Goal: Task Accomplishment & Management: Manage account settings

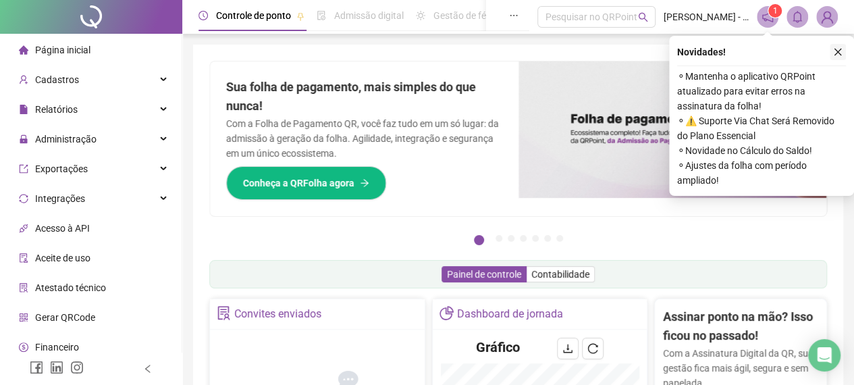
click at [835, 47] on button "button" at bounding box center [838, 52] width 16 height 16
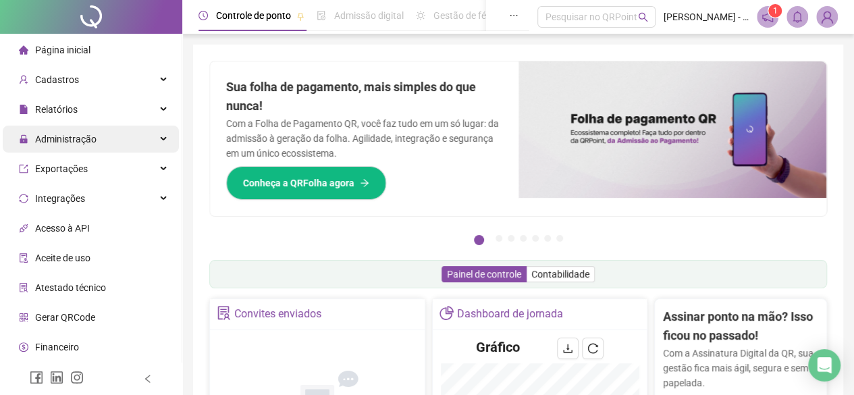
click at [88, 136] on span "Administração" at bounding box center [65, 139] width 61 height 11
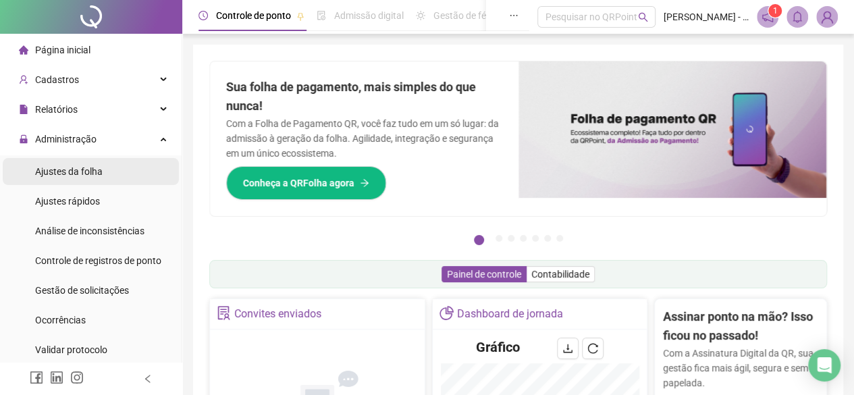
click at [82, 163] on div "Ajustes da folha" at bounding box center [69, 171] width 68 height 27
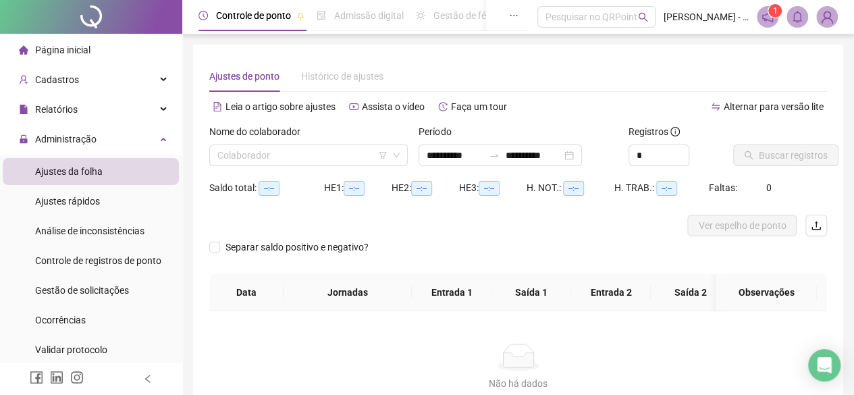
type input "**********"
click at [236, 147] on input "search" at bounding box center [302, 155] width 170 height 20
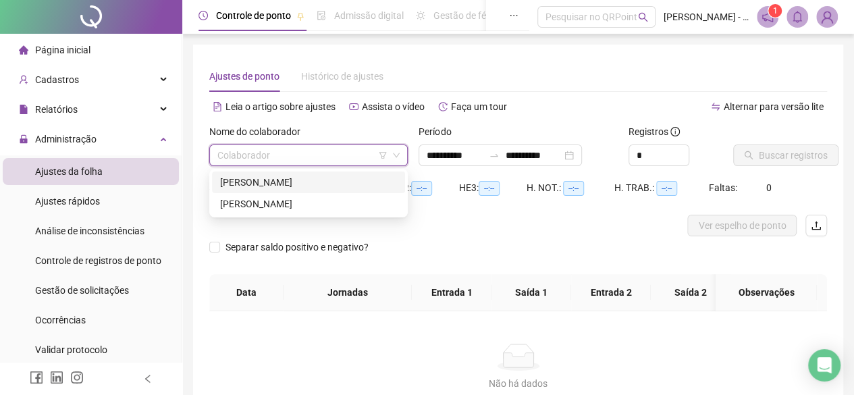
click at [252, 174] on div "[PERSON_NAME]" at bounding box center [308, 183] width 193 height 22
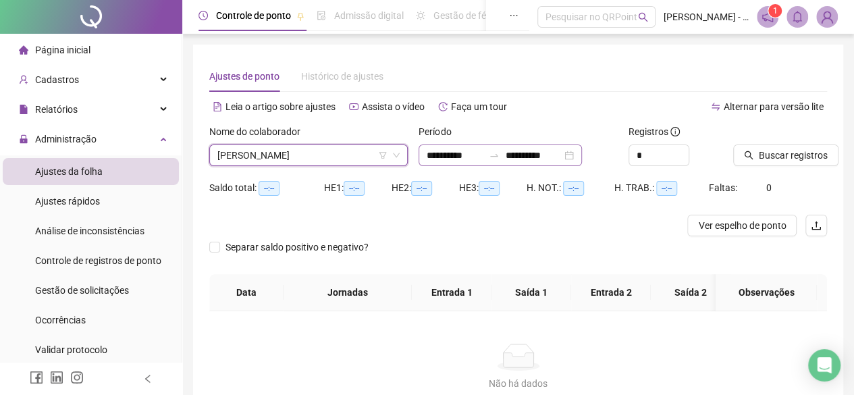
click at [501, 159] on div at bounding box center [494, 155] width 22 height 11
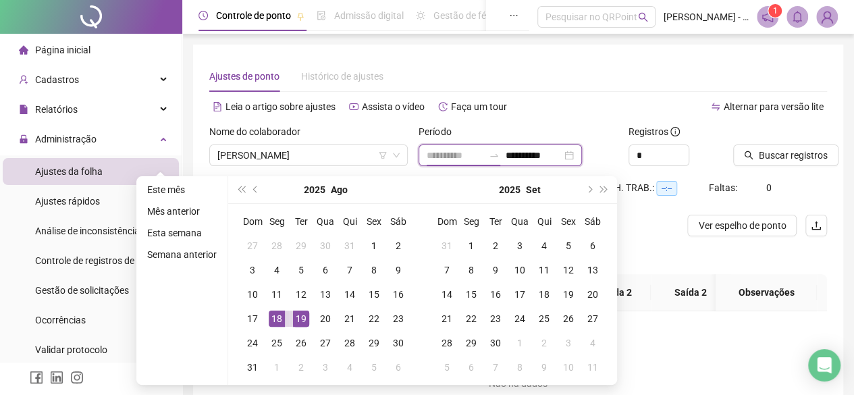
type input "**********"
click at [278, 319] on div "18" at bounding box center [277, 319] width 16 height 16
type input "**********"
click at [297, 317] on div "19" at bounding box center [301, 319] width 16 height 16
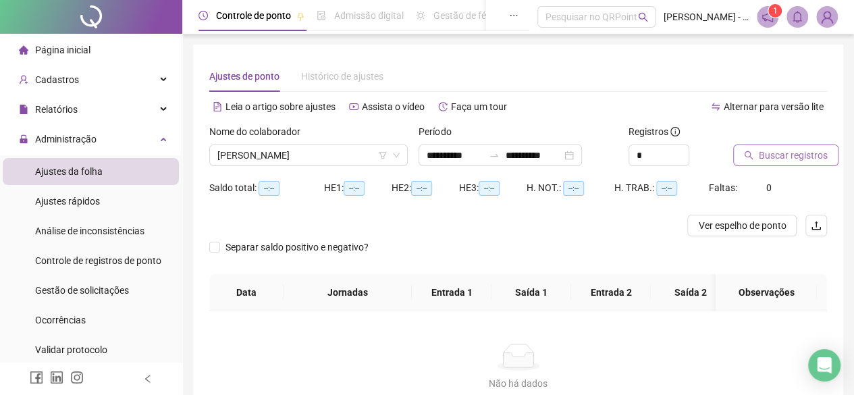
click at [751, 149] on button "Buscar registros" at bounding box center [785, 155] width 105 height 22
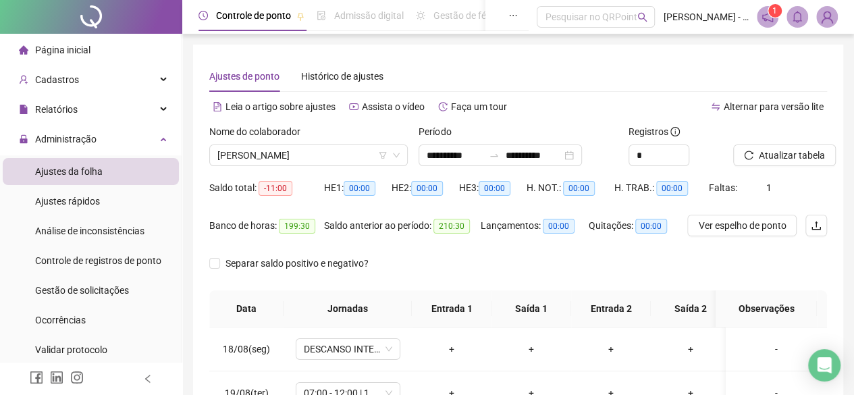
scroll to position [34, 0]
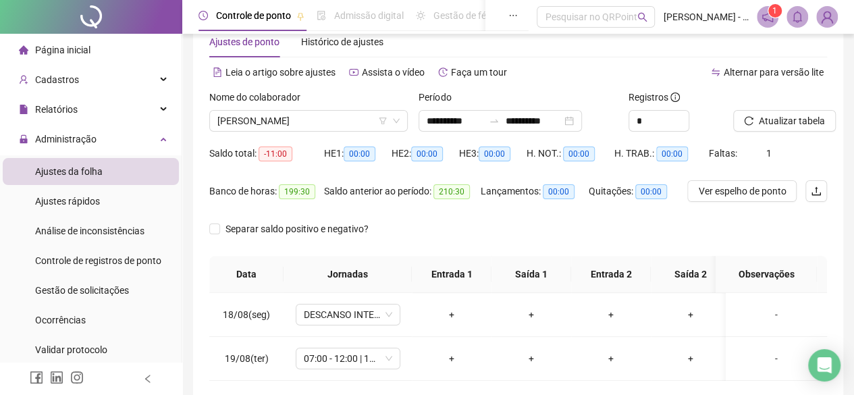
click at [466, 131] on div "**********" at bounding box center [518, 121] width 199 height 22
click at [469, 126] on input "**********" at bounding box center [455, 120] width 57 height 15
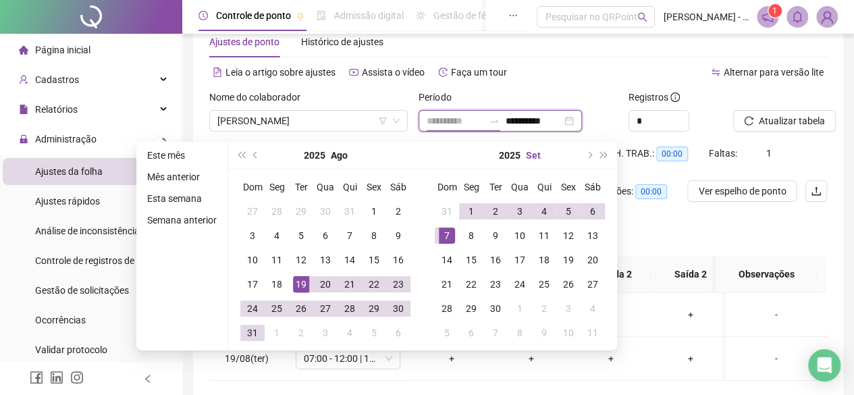
type input "**********"
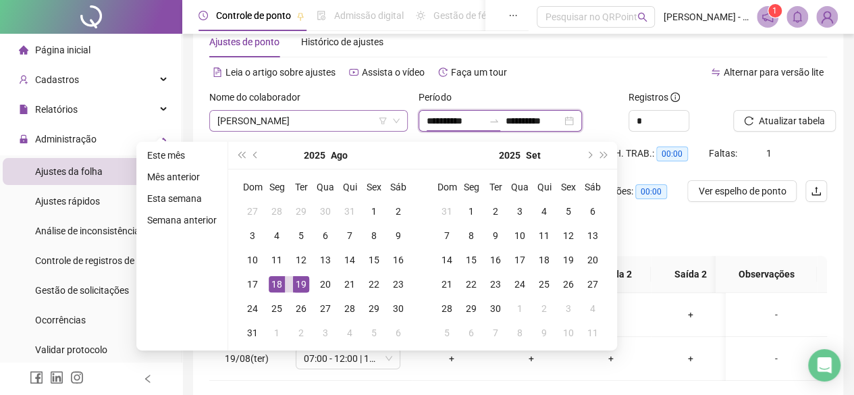
click at [330, 111] on span "[PERSON_NAME]" at bounding box center [308, 121] width 182 height 20
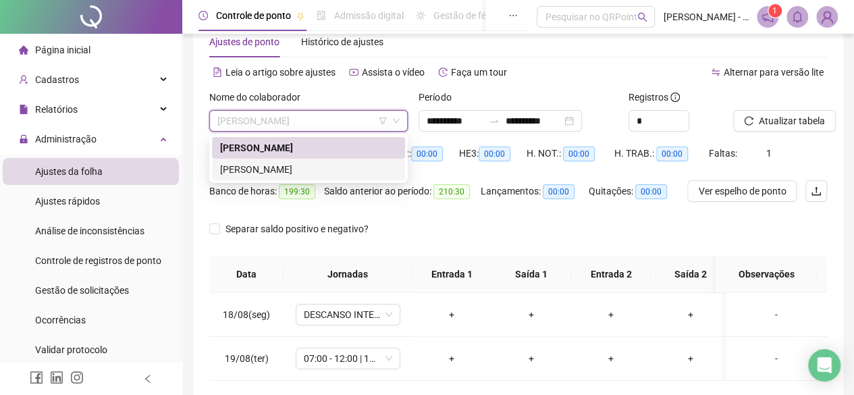
click at [298, 172] on div "[PERSON_NAME]" at bounding box center [308, 169] width 177 height 15
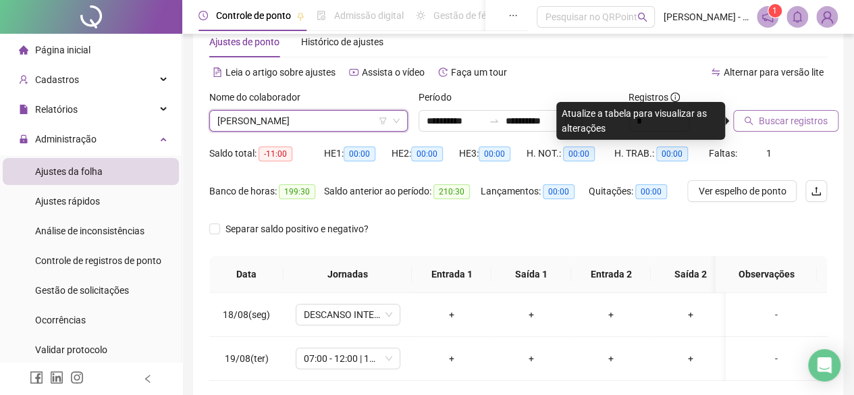
click at [789, 117] on span "Buscar registros" at bounding box center [793, 120] width 69 height 15
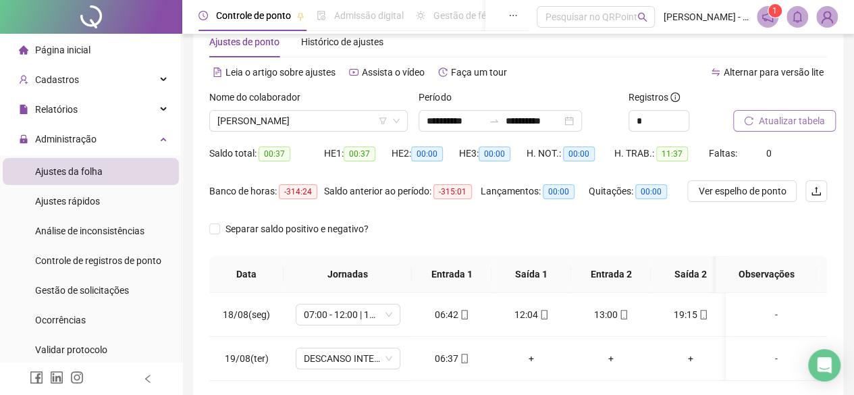
click at [789, 117] on span "Atualizar tabela" at bounding box center [792, 120] width 66 height 15
click at [579, 218] on div "Separar saldo positivo e negativo?" at bounding box center [518, 237] width 618 height 38
click at [788, 136] on div "Atualizar tabela" at bounding box center [780, 116] width 105 height 53
click at [791, 129] on button "Atualizar tabela" at bounding box center [784, 121] width 103 height 22
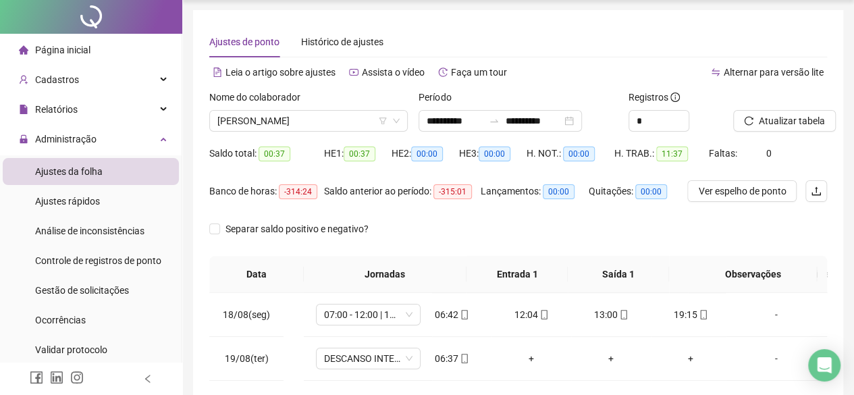
scroll to position [0, 0]
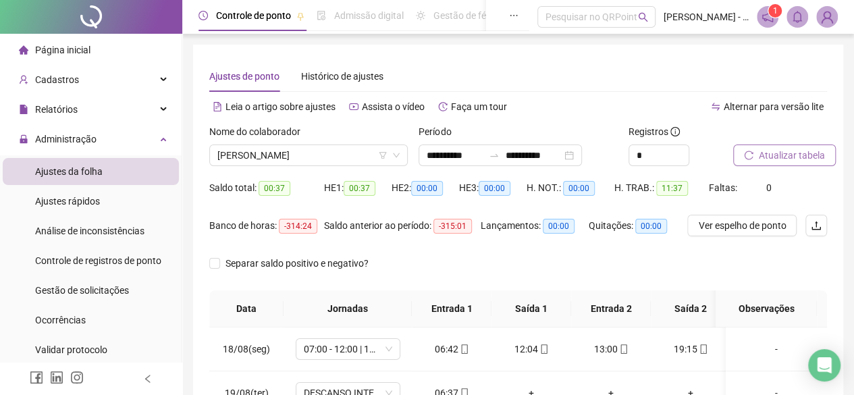
click at [766, 148] on span "Atualizar tabela" at bounding box center [792, 155] width 66 height 15
click at [758, 145] on button "Atualizar tabela" at bounding box center [784, 155] width 103 height 22
click at [766, 187] on span "0" at bounding box center [768, 187] width 5 height 11
click at [732, 188] on span "Faltas:" at bounding box center [724, 187] width 30 height 11
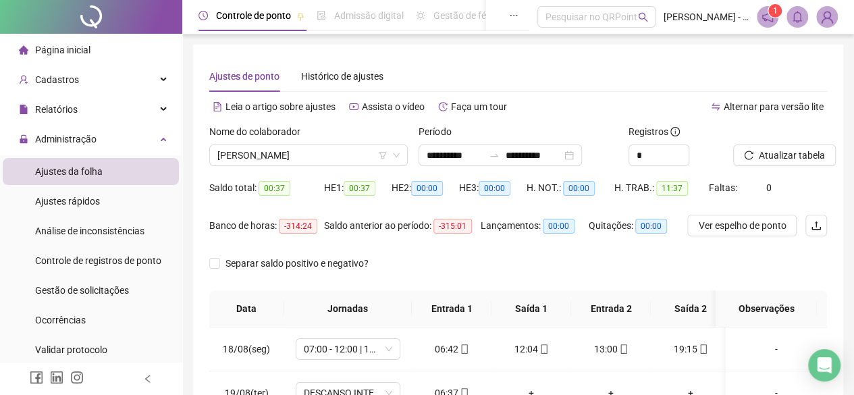
click at [732, 188] on span "Faltas:" at bounding box center [724, 187] width 30 height 11
click at [721, 189] on span "Faltas:" at bounding box center [724, 187] width 30 height 11
click at [763, 149] on span "Atualizar tabela" at bounding box center [792, 155] width 66 height 15
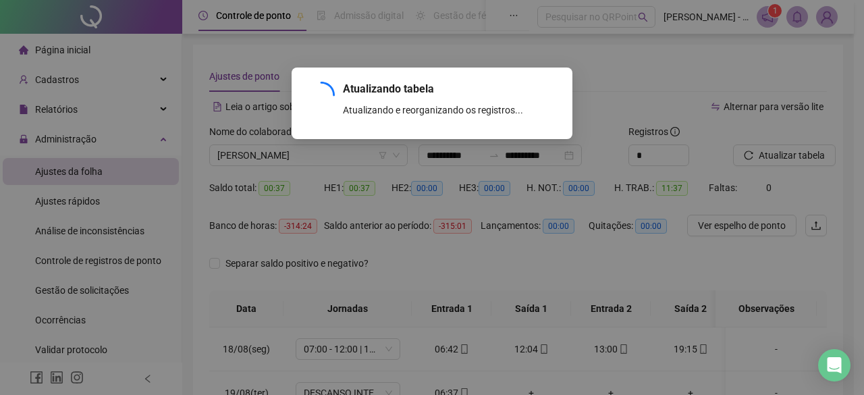
click at [779, 180] on div "Atualizando tabela Atualizando e reorganizando os registros... OK" at bounding box center [432, 197] width 864 height 395
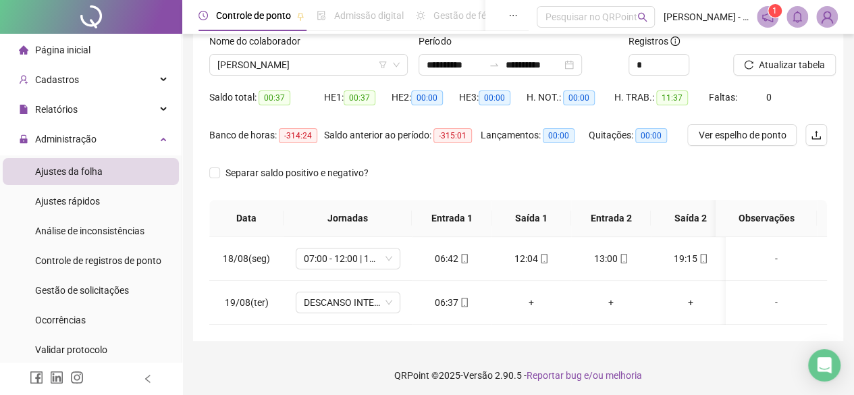
scroll to position [96, 0]
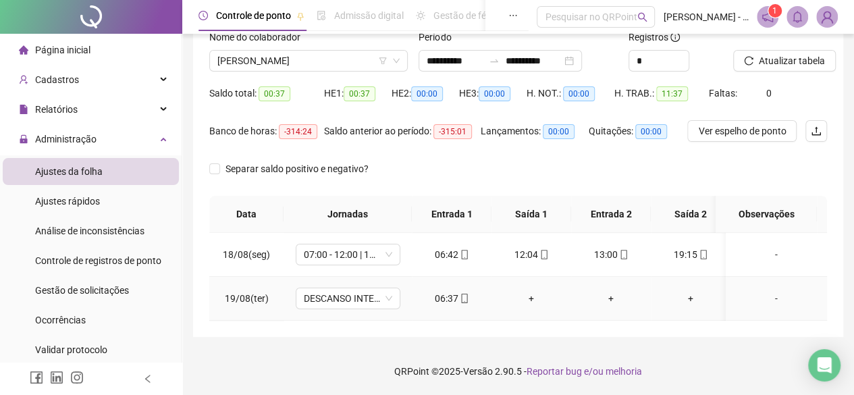
click at [448, 296] on div "06:37" at bounding box center [452, 298] width 58 height 15
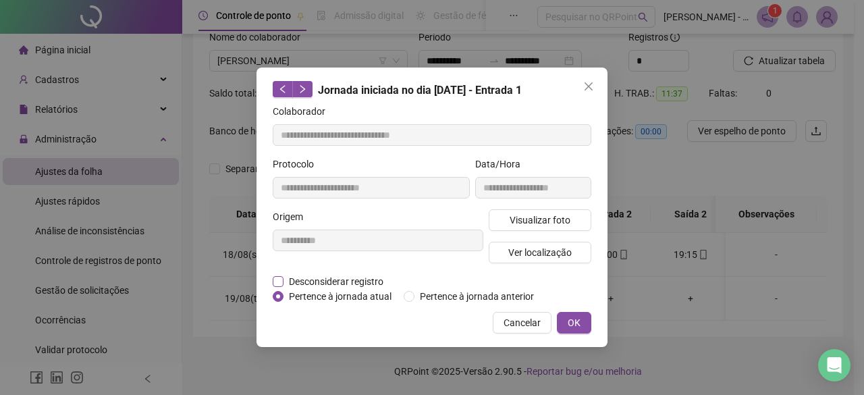
click at [359, 283] on span "Desconsiderar registro" at bounding box center [336, 281] width 105 height 15
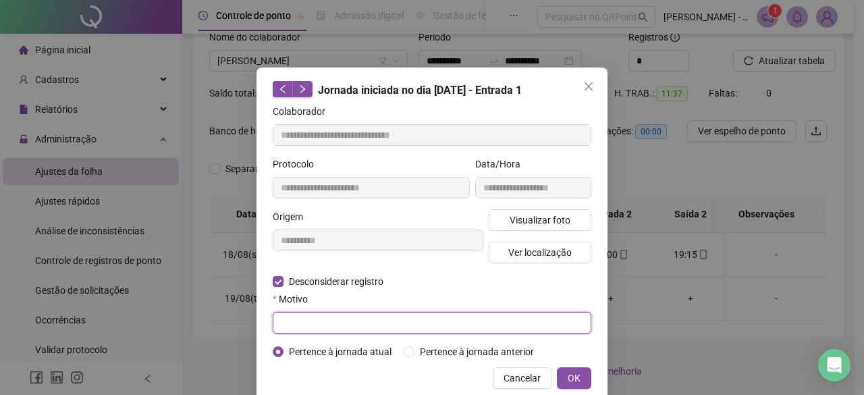
click at [341, 317] on input "text" at bounding box center [432, 323] width 319 height 22
type input "**********"
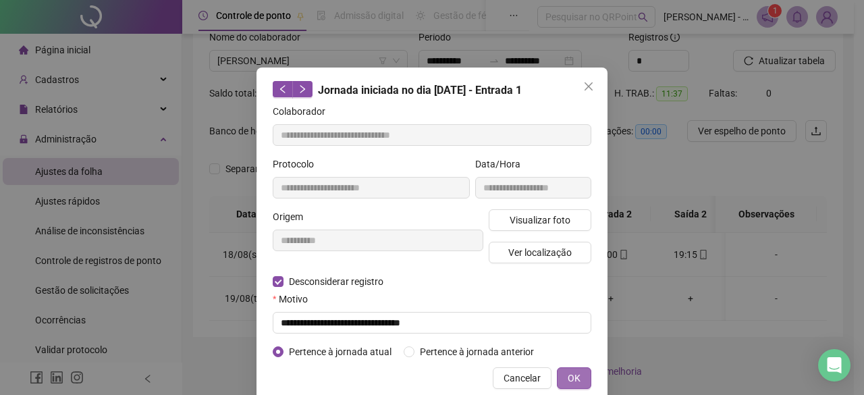
click at [562, 376] on button "OK" at bounding box center [574, 378] width 34 height 22
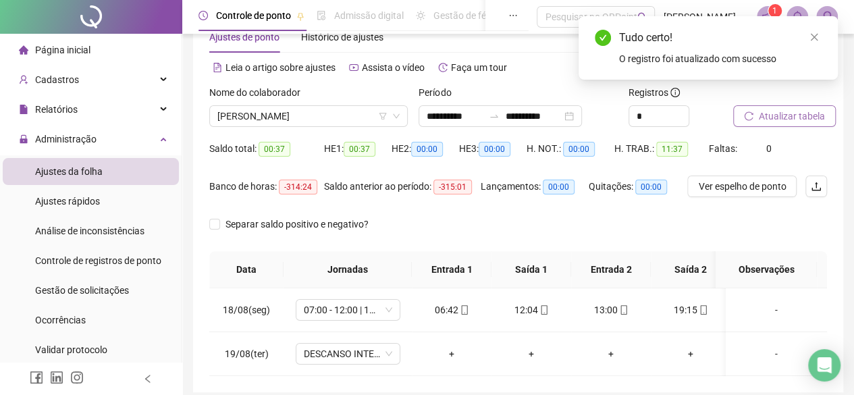
scroll to position [0, 0]
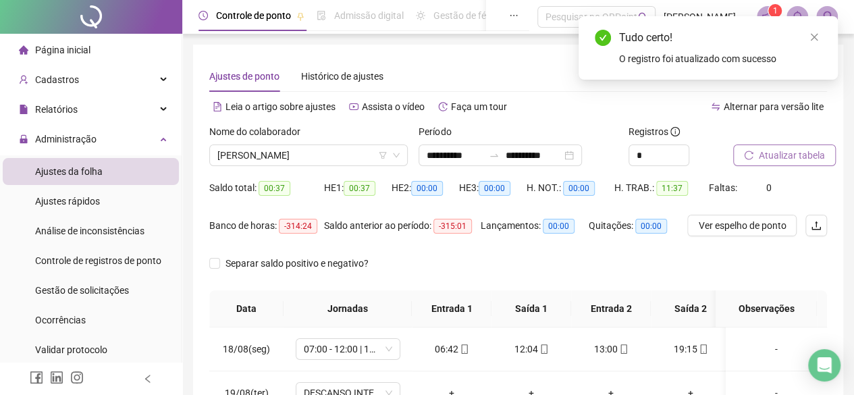
click at [778, 159] on span "Atualizar tabela" at bounding box center [792, 155] width 66 height 15
click at [307, 159] on span "[PERSON_NAME]" at bounding box center [308, 155] width 182 height 20
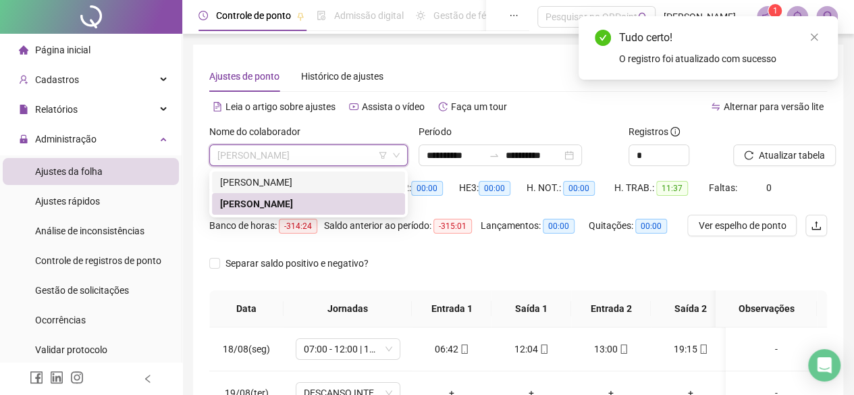
click at [304, 180] on div "[PERSON_NAME]" at bounding box center [308, 182] width 177 height 15
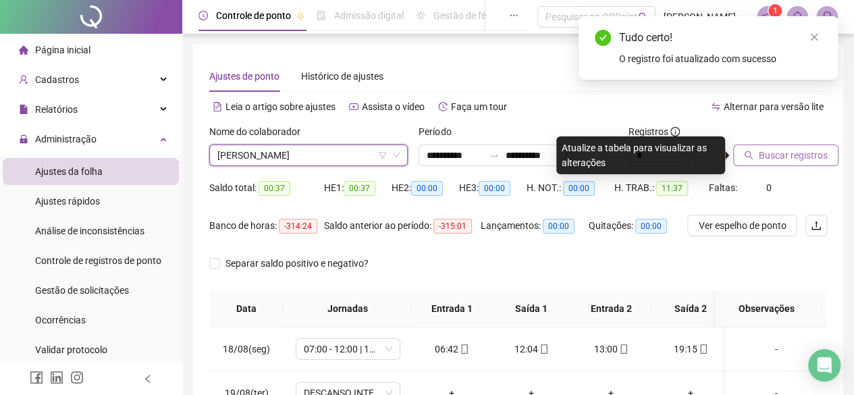
click at [762, 159] on span "Buscar registros" at bounding box center [793, 155] width 69 height 15
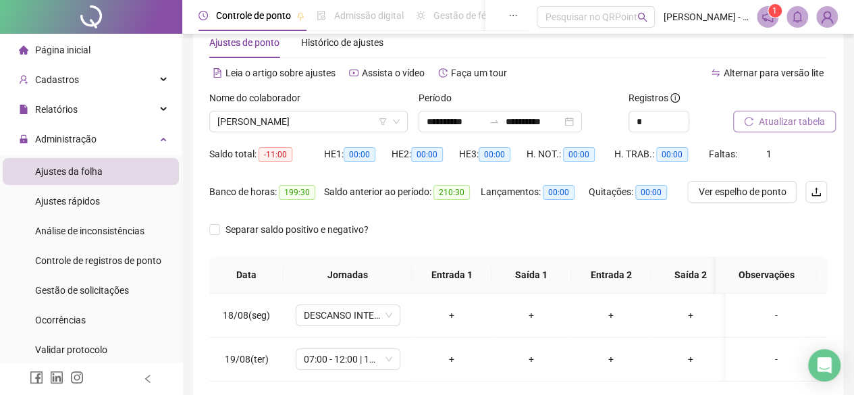
scroll to position [54, 0]
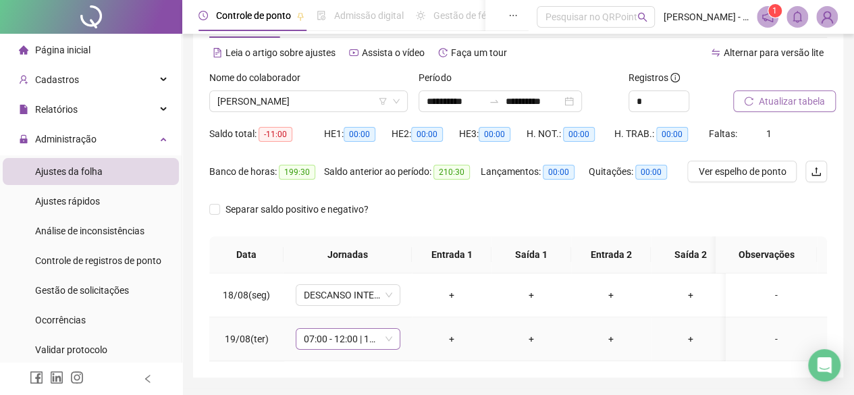
click at [378, 336] on span "07:00 - 12:00 | 13:00 - 19:00" at bounding box center [348, 339] width 88 height 20
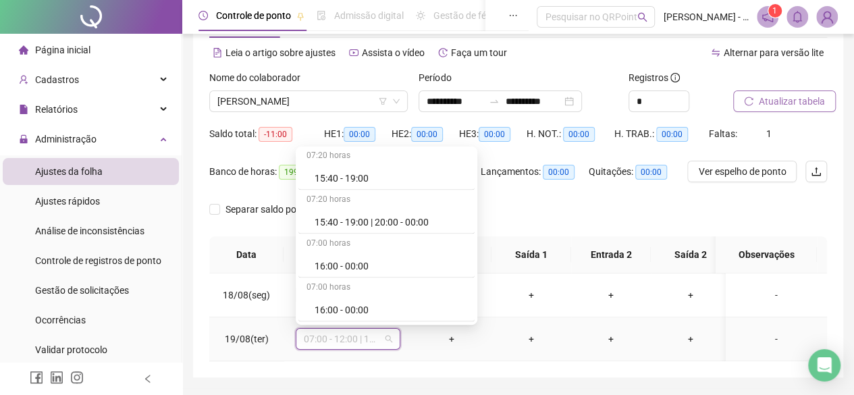
scroll to position [1283, 0]
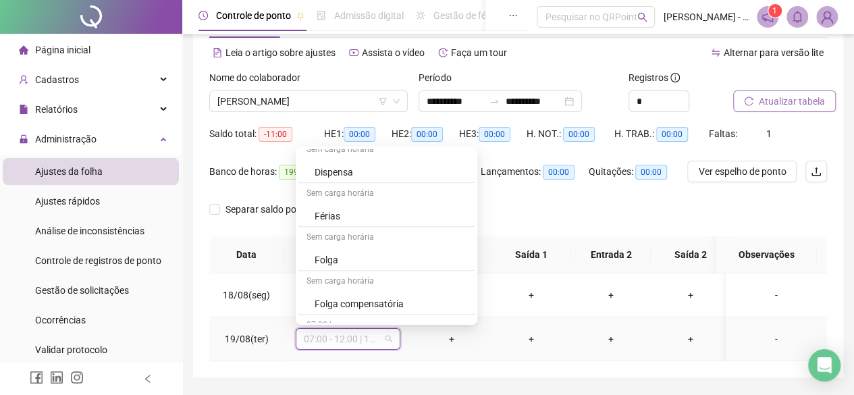
click at [378, 253] on div "Folga" at bounding box center [391, 259] width 152 height 15
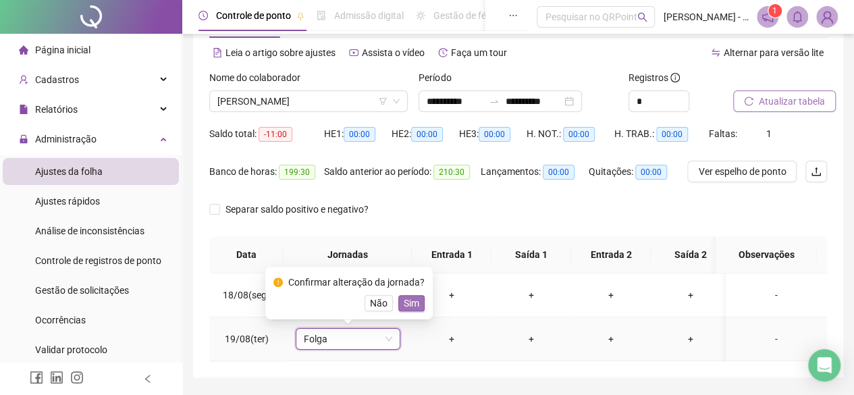
click at [412, 302] on span "Sim" at bounding box center [412, 303] width 16 height 15
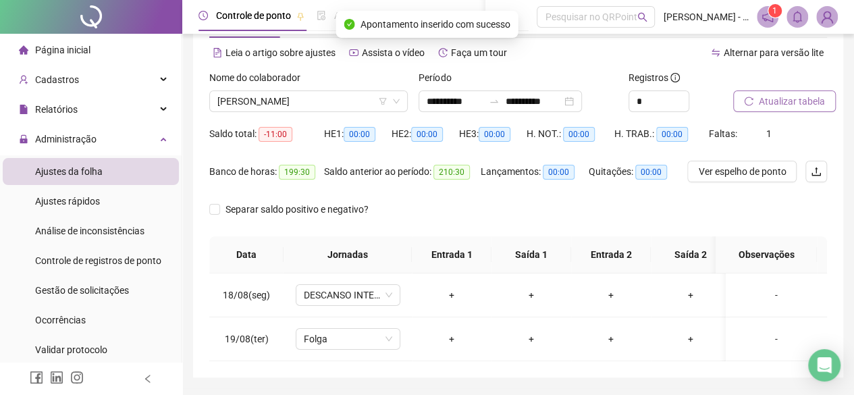
click at [749, 105] on icon "reload" at bounding box center [748, 101] width 9 height 9
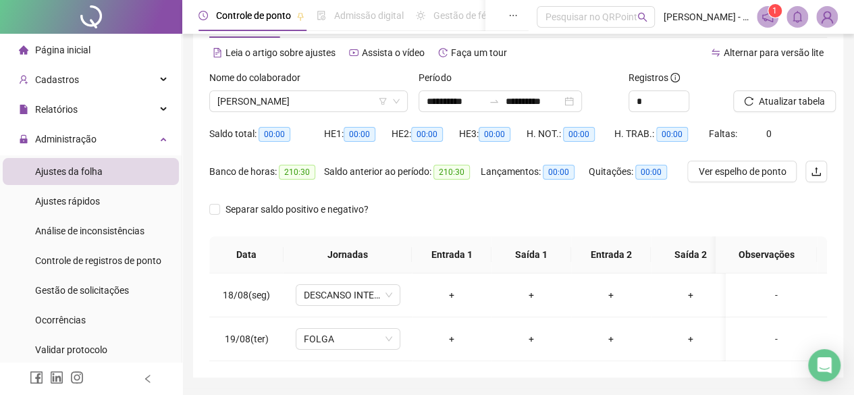
click at [735, 211] on div "Separar saldo positivo e negativo?" at bounding box center [518, 218] width 618 height 38
click at [769, 115] on div "Atualizar tabela" at bounding box center [780, 96] width 105 height 53
click at [770, 110] on button "Atualizar tabela" at bounding box center [784, 101] width 103 height 22
click at [88, 51] on span "Página inicial" at bounding box center [62, 50] width 55 height 11
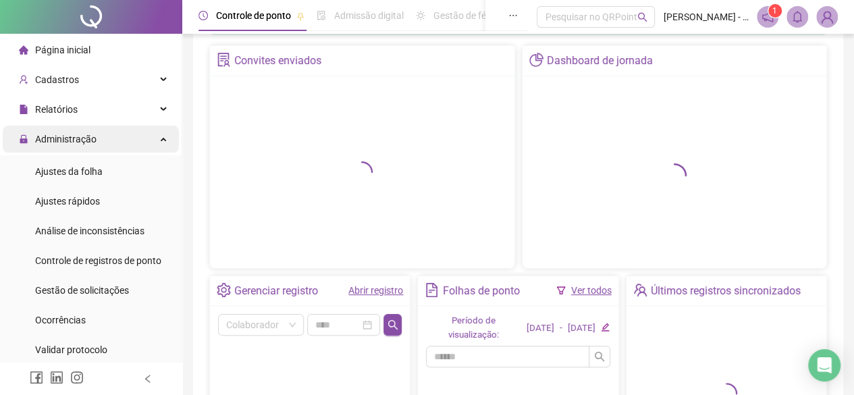
click at [77, 134] on span "Administração" at bounding box center [65, 139] width 61 height 11
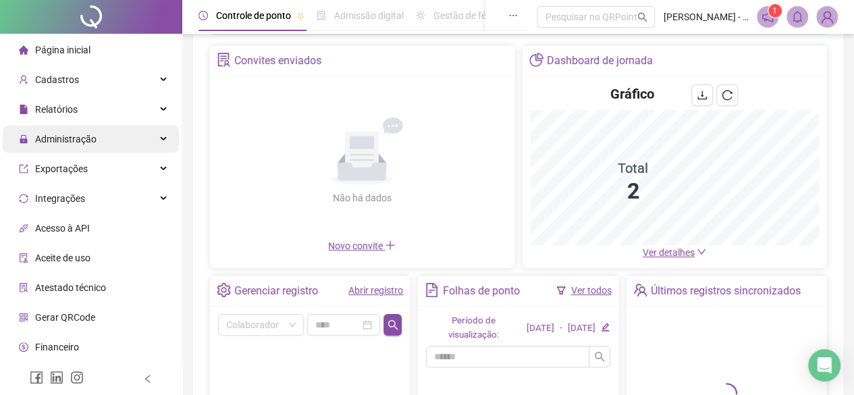
click at [98, 136] on div "Administração" at bounding box center [91, 139] width 176 height 27
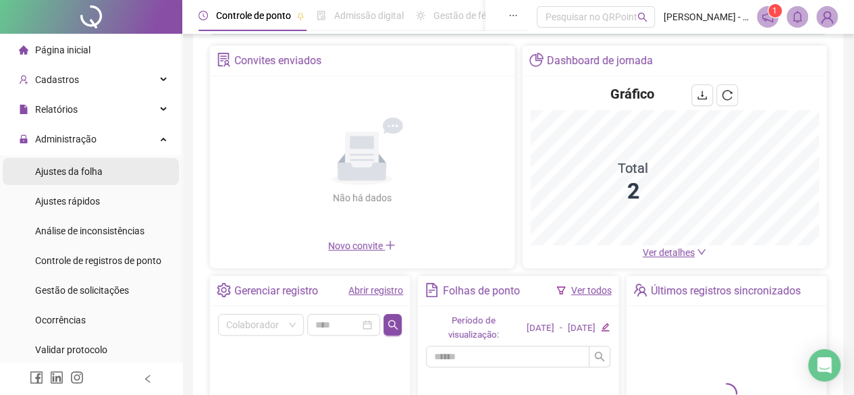
click at [88, 164] on div "Ajustes da folha" at bounding box center [69, 171] width 68 height 27
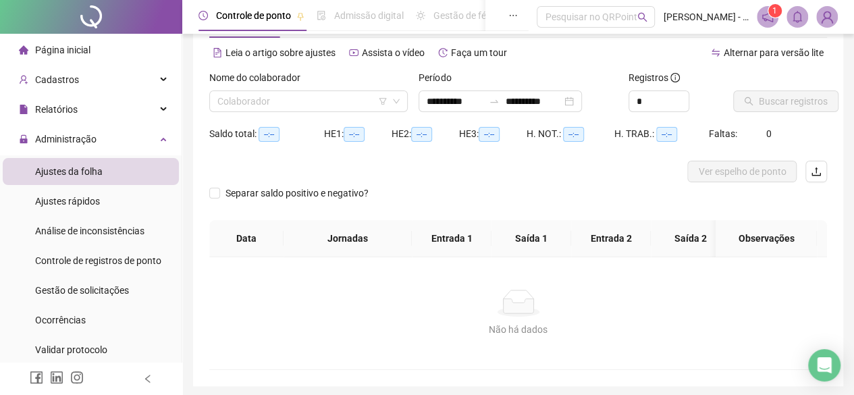
type input "**********"
click at [332, 89] on div "Nome do colaborador" at bounding box center [308, 80] width 199 height 20
click at [325, 101] on input "search" at bounding box center [302, 101] width 170 height 20
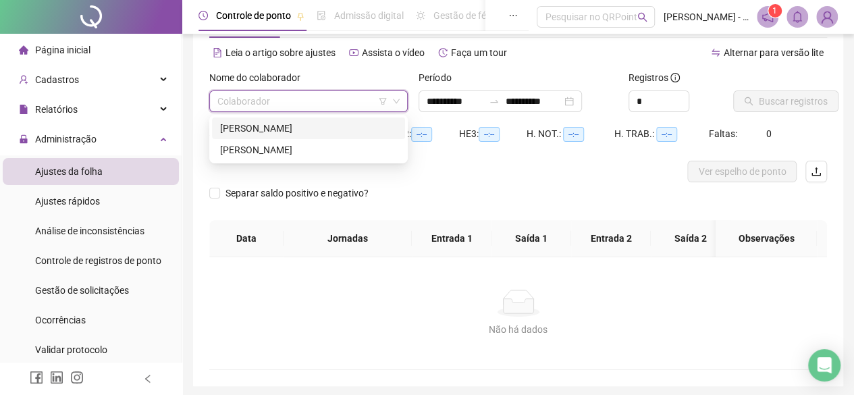
click at [300, 130] on div "[PERSON_NAME]" at bounding box center [308, 128] width 177 height 15
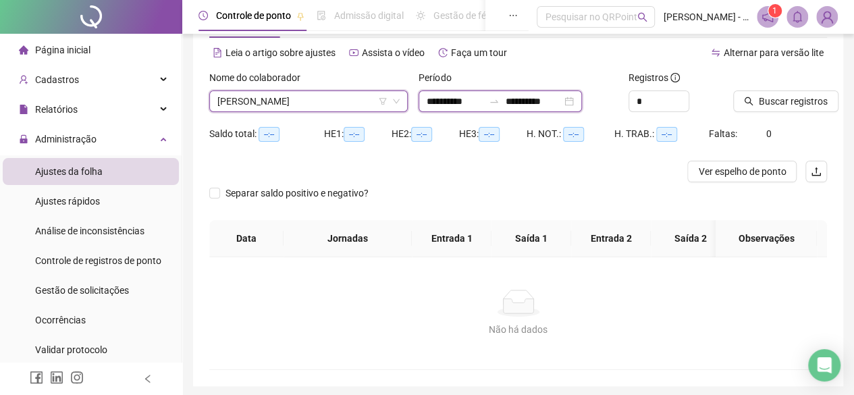
click at [462, 97] on input "**********" at bounding box center [455, 101] width 57 height 15
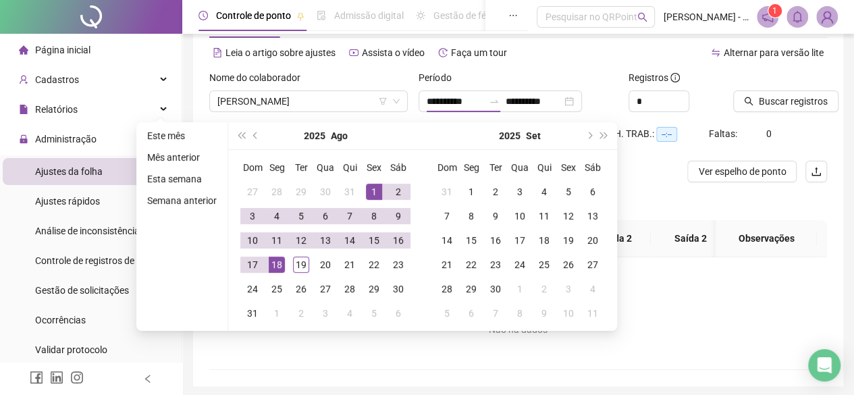
click at [270, 265] on div "18" at bounding box center [277, 265] width 16 height 16
click at [296, 262] on div "19" at bounding box center [301, 265] width 16 height 16
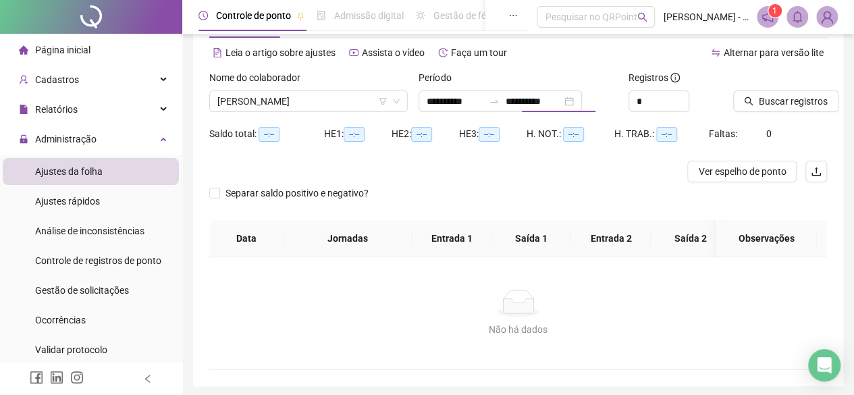
type input "**********"
click at [783, 101] on span "Buscar registros" at bounding box center [793, 101] width 69 height 15
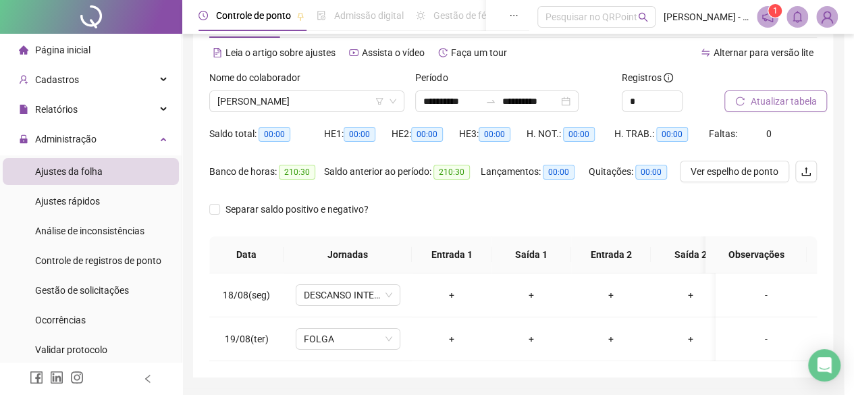
click at [783, 101] on span "Atualizar tabela" at bounding box center [783, 101] width 66 height 15
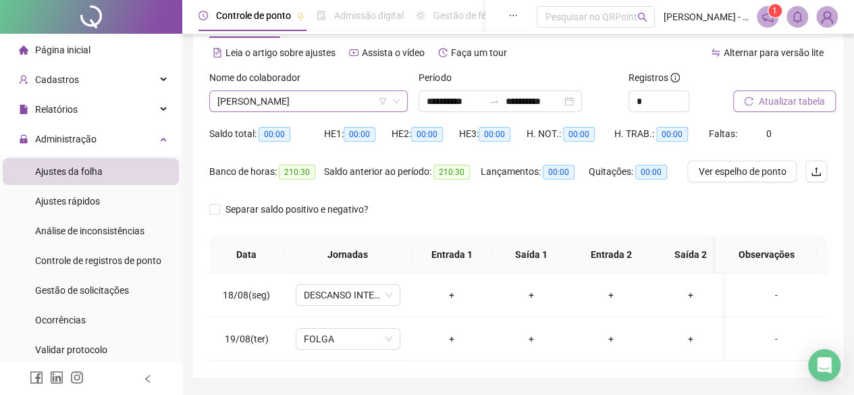
click at [302, 105] on span "[PERSON_NAME]" at bounding box center [308, 101] width 182 height 20
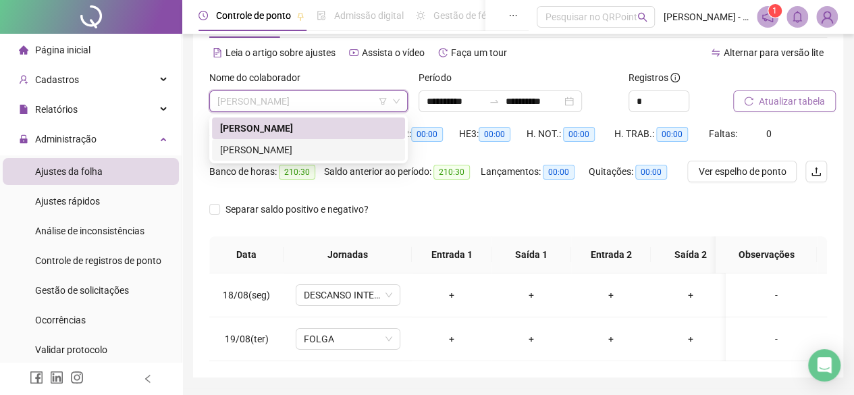
click at [296, 154] on div "[PERSON_NAME]" at bounding box center [308, 149] width 177 height 15
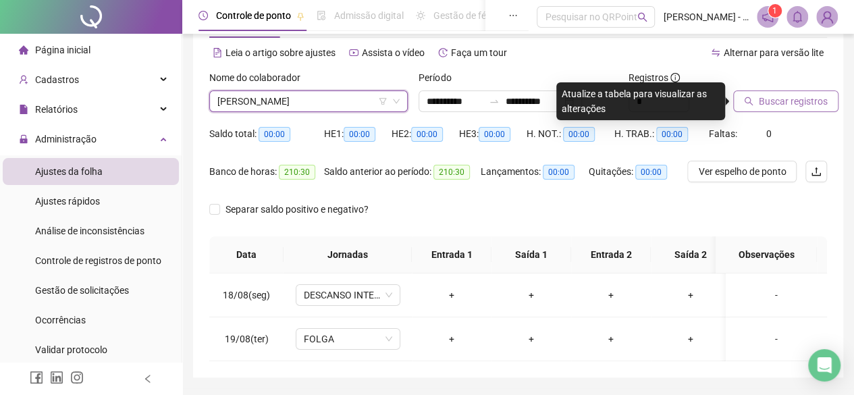
click at [765, 93] on button "Buscar registros" at bounding box center [785, 101] width 105 height 22
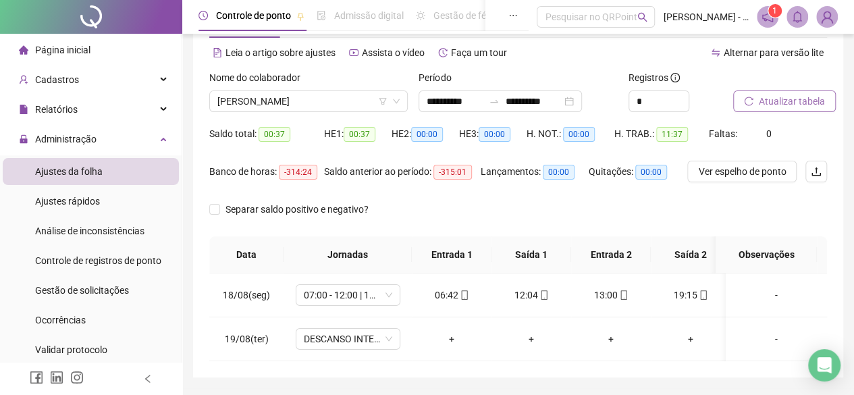
click at [765, 93] on button "Atualizar tabela" at bounding box center [784, 101] width 103 height 22
